Goal: Find specific fact: Find contact information

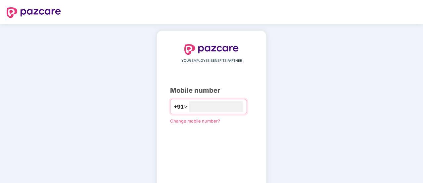
type input "**********"
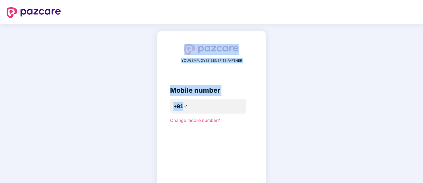
drag, startPoint x: 423, startPoint y: 33, endPoint x: 420, endPoint y: 100, distance: 66.3
click at [420, 100] on div "**********" at bounding box center [211, 121] width 423 height 195
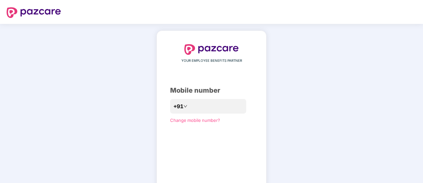
drag, startPoint x: 423, startPoint y: 138, endPoint x: 424, endPoint y: 173, distance: 35.1
click at [423, 173] on html "**********" at bounding box center [211, 91] width 423 height 183
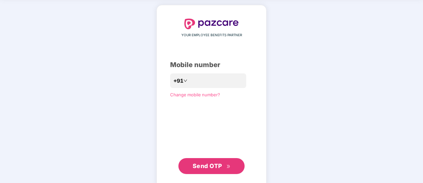
scroll to position [36, 0]
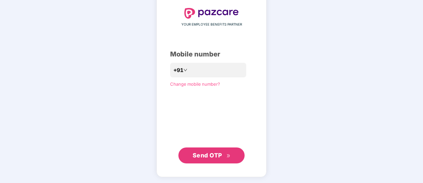
click at [200, 155] on span "Send OTP" at bounding box center [207, 154] width 29 height 7
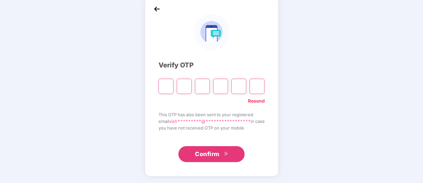
scroll to position [33, 0]
type input "*"
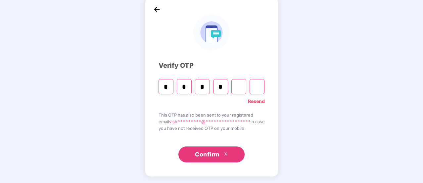
type input "*"
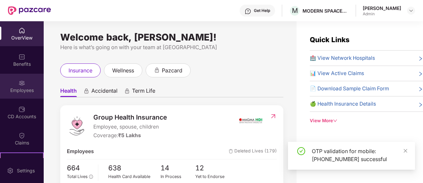
click at [24, 84] on div "Employees" at bounding box center [22, 86] width 44 height 25
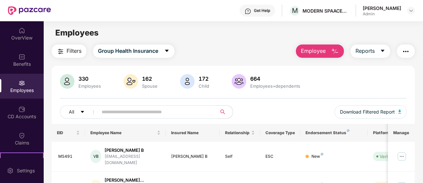
click at [153, 112] on input "text" at bounding box center [155, 112] width 106 height 10
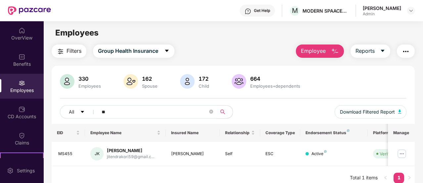
type input "*"
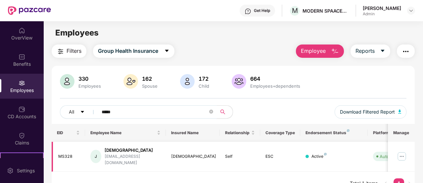
type input "*****"
click at [401, 152] on img at bounding box center [402, 156] width 11 height 11
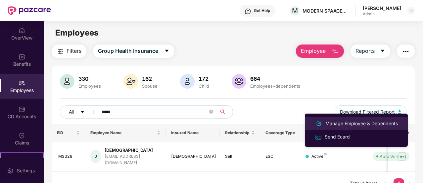
click at [362, 124] on div "Manage Employee & Dependents" at bounding box center [361, 123] width 75 height 7
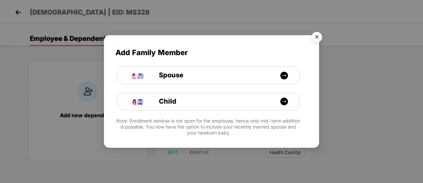
click at [318, 35] on img "Close" at bounding box center [317, 38] width 19 height 19
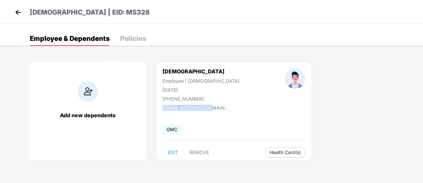
drag, startPoint x: 209, startPoint y: 110, endPoint x: 159, endPoint y: 108, distance: 50.0
click at [159, 108] on div "[PERSON_NAME] Employee | [DEMOGRAPHIC_DATA] [DATE] [PHONE_NUMBER] [EMAIL_ADDRES…" at bounding box center [234, 110] width 157 height 99
copy div "[EMAIL_ADDRESS][DOMAIN_NAME]"
drag, startPoint x: 170, startPoint y: 98, endPoint x: 201, endPoint y: 99, distance: 31.8
click at [201, 99] on div "[PERSON_NAME] Employee | [DEMOGRAPHIC_DATA] [DATE] [PHONE_NUMBER]" at bounding box center [201, 84] width 122 height 33
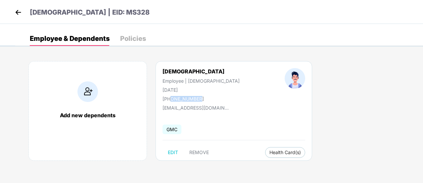
copy div "8971630527"
drag, startPoint x: 163, startPoint y: 69, endPoint x: 193, endPoint y: 71, distance: 30.5
click at [193, 71] on div "[DEMOGRAPHIC_DATA]" at bounding box center [201, 71] width 77 height 7
copy div "[DEMOGRAPHIC_DATA]"
click at [17, 11] on img at bounding box center [18, 12] width 10 height 10
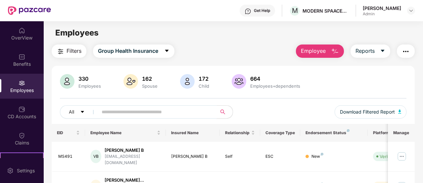
click at [122, 109] on input "text" at bounding box center [155, 112] width 106 height 10
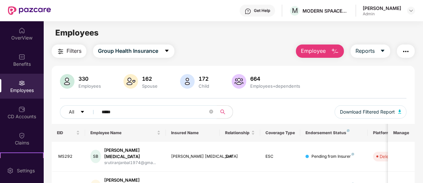
type input "*****"
